Goal: Use online tool/utility

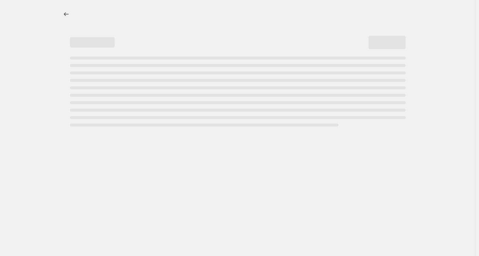
select select "percentage"
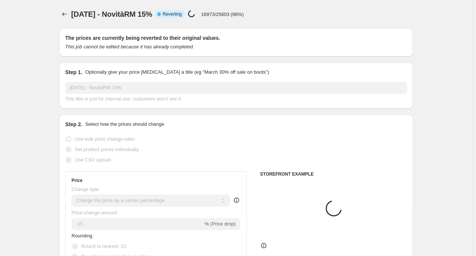
select select "tag"
